Goal: Check status: Check status

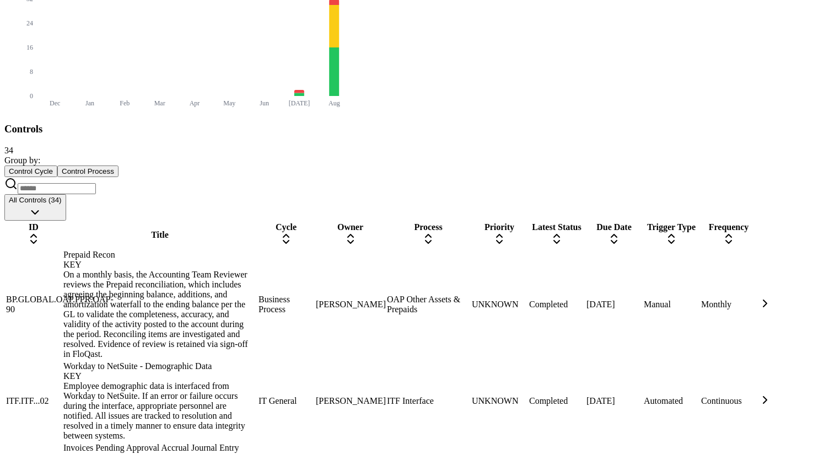
scroll to position [500, 0]
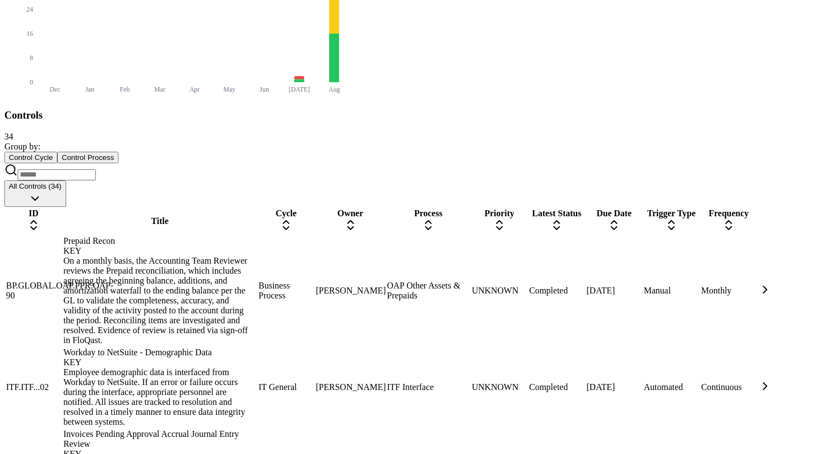
click at [191, 429] on div "Invoices Pending Approval Accrual Journal Entry Review KEY" at bounding box center [159, 444] width 193 height 30
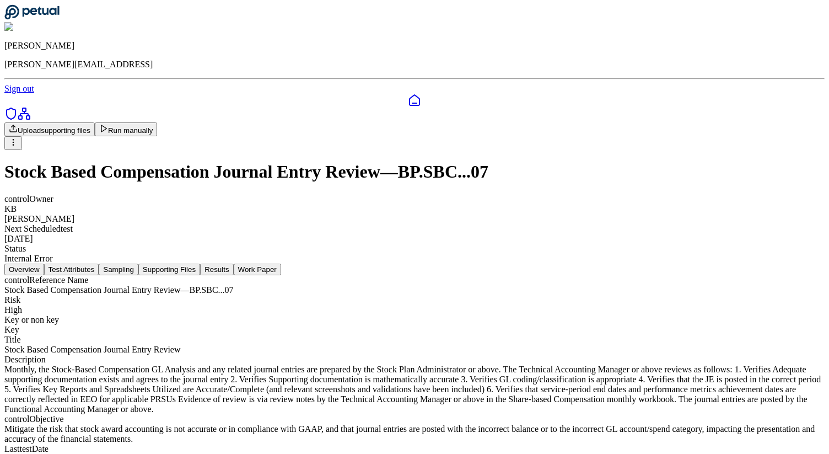
scroll to position [12, 0]
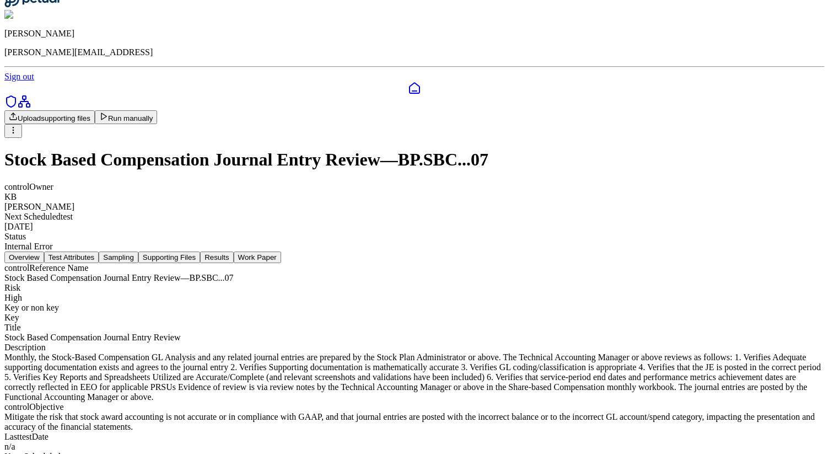
click at [108, 112] on icon at bounding box center [103, 116] width 9 height 9
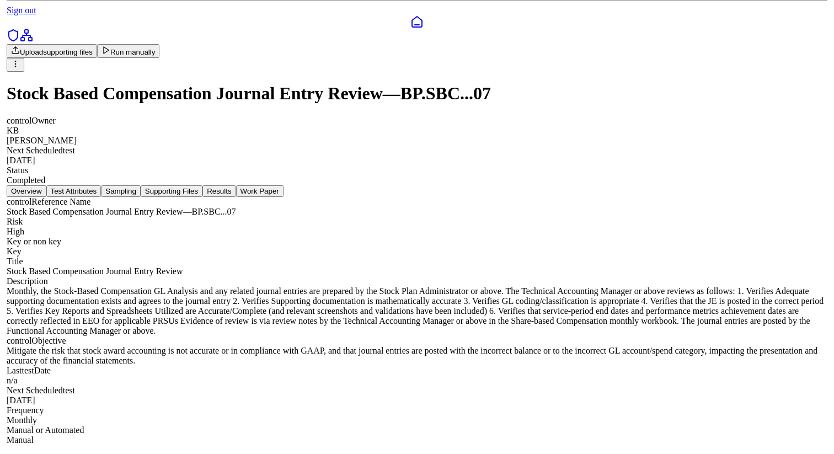
scroll to position [0, 0]
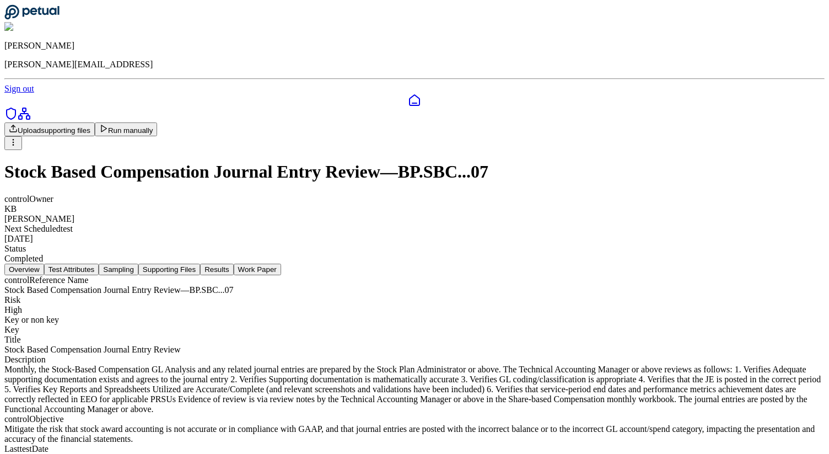
click at [138, 264] on button "Sampling" at bounding box center [119, 270] width 40 height 12
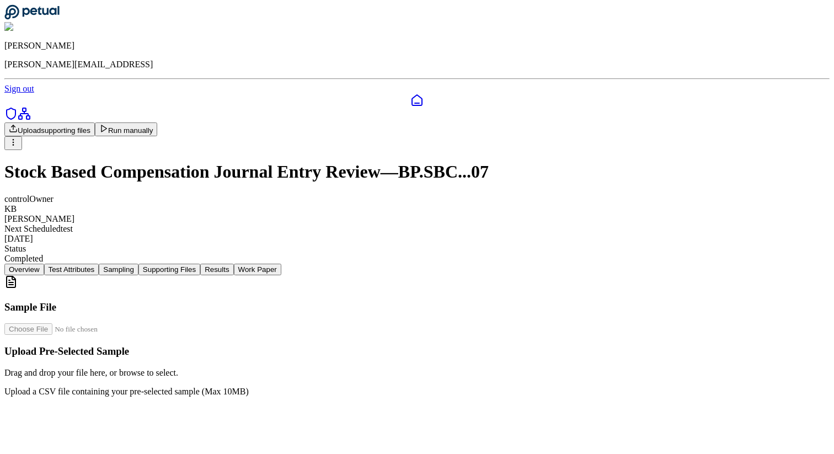
click at [200, 264] on button "Supporting Files" at bounding box center [169, 270] width 62 height 12
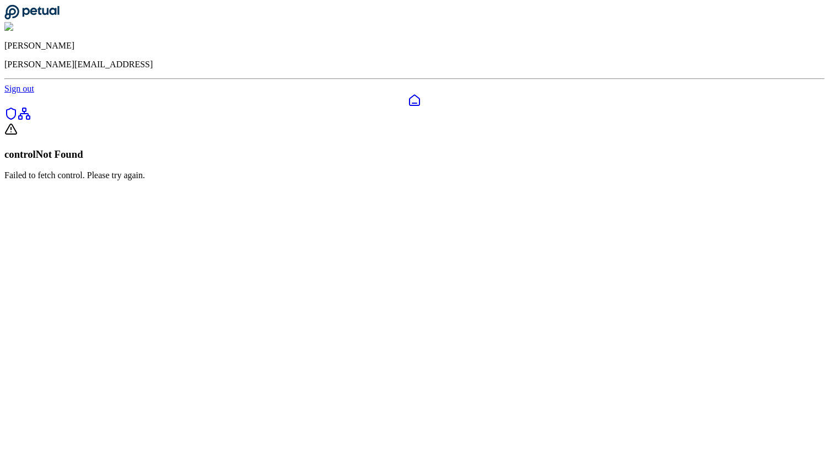
click at [408, 94] on icon at bounding box center [414, 100] width 13 height 13
